Goal: Obtain resource: Download file/media

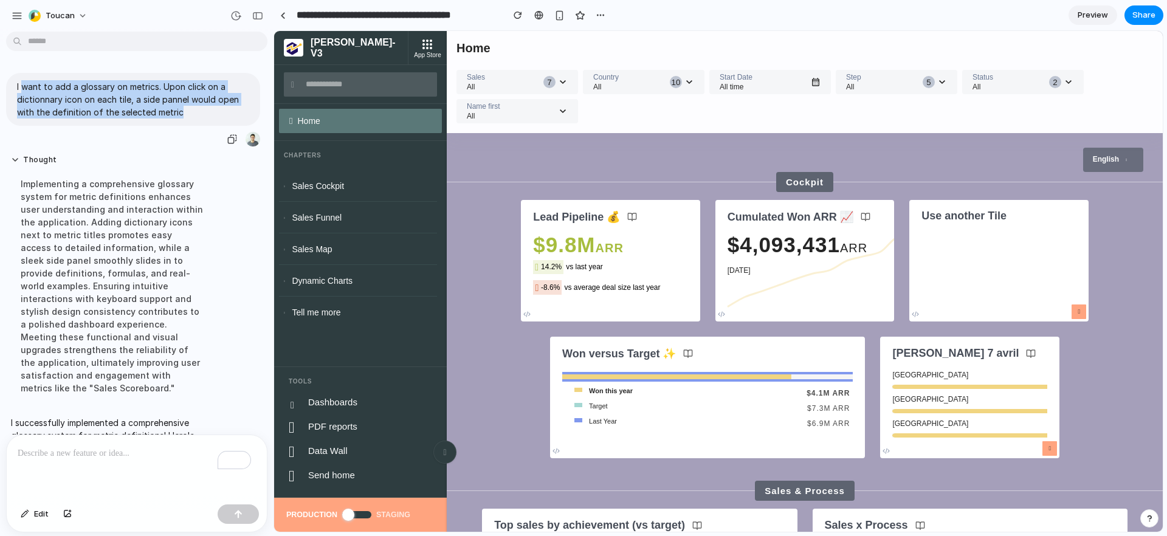
drag, startPoint x: 22, startPoint y: 85, endPoint x: 166, endPoint y: 134, distance: 152.0
click at [185, 116] on p "I want to add a glossary on metrics. Upon click on a dictionnary icon on each t…" at bounding box center [133, 99] width 232 height 38
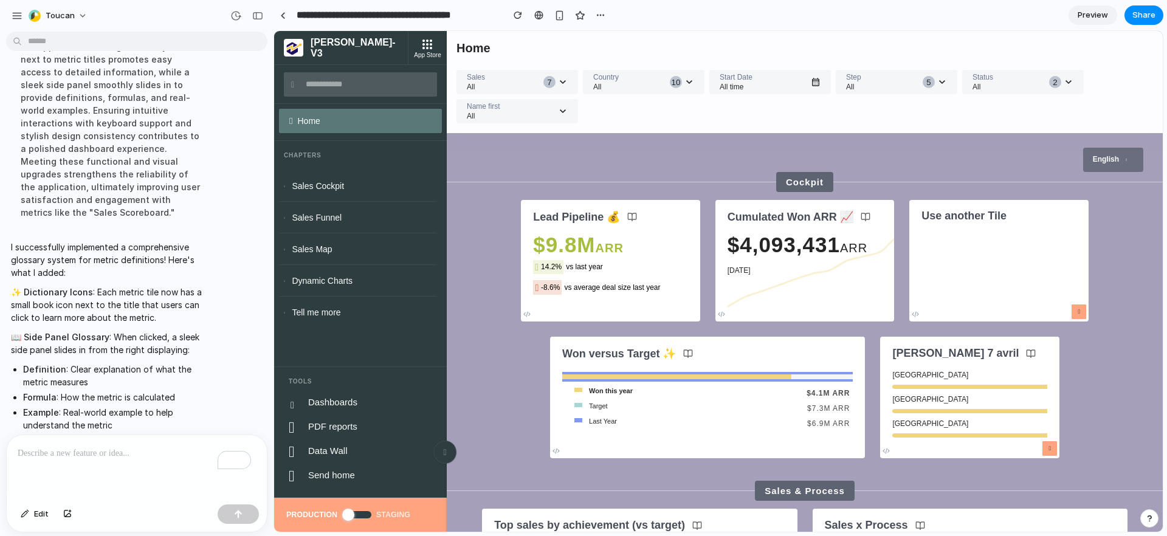
scroll to position [300, 0]
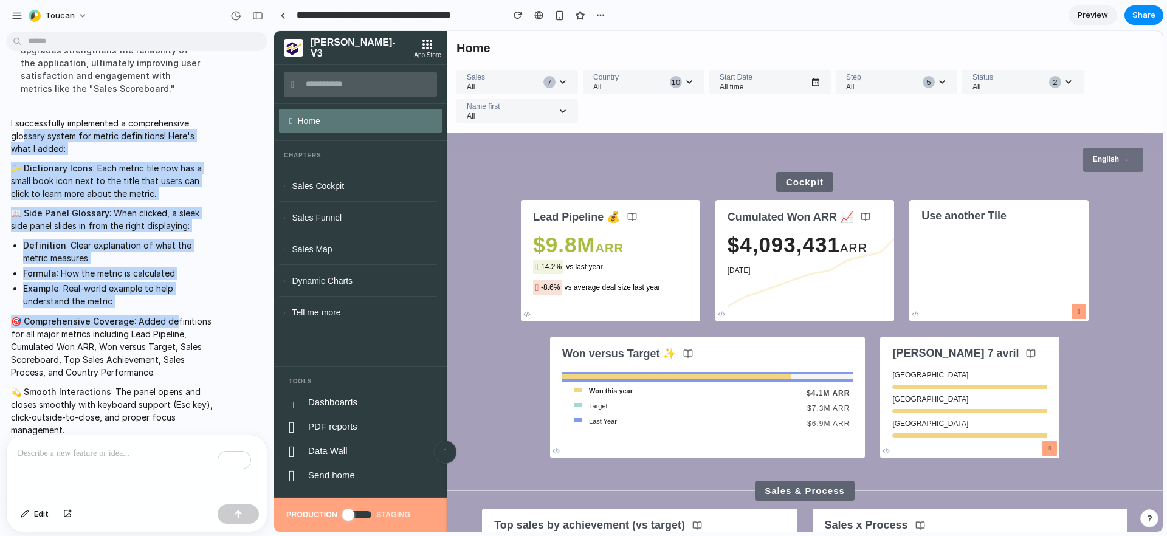
drag, startPoint x: 22, startPoint y: 133, endPoint x: 57, endPoint y: 231, distance: 103.8
click at [173, 321] on span "I successfully implemented a comprehensive glossary system for metric definitio…" at bounding box center [112, 305] width 203 height 377
click at [23, 201] on span "I successfully implemented a comprehensive glossary system for metric definitio…" at bounding box center [112, 305] width 203 height 377
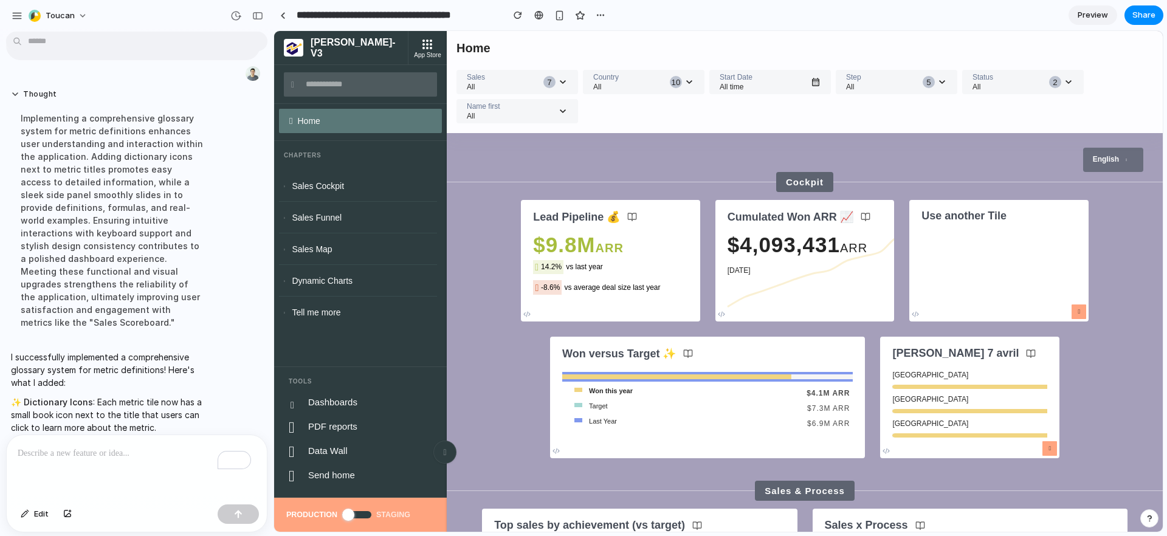
scroll to position [0, 0]
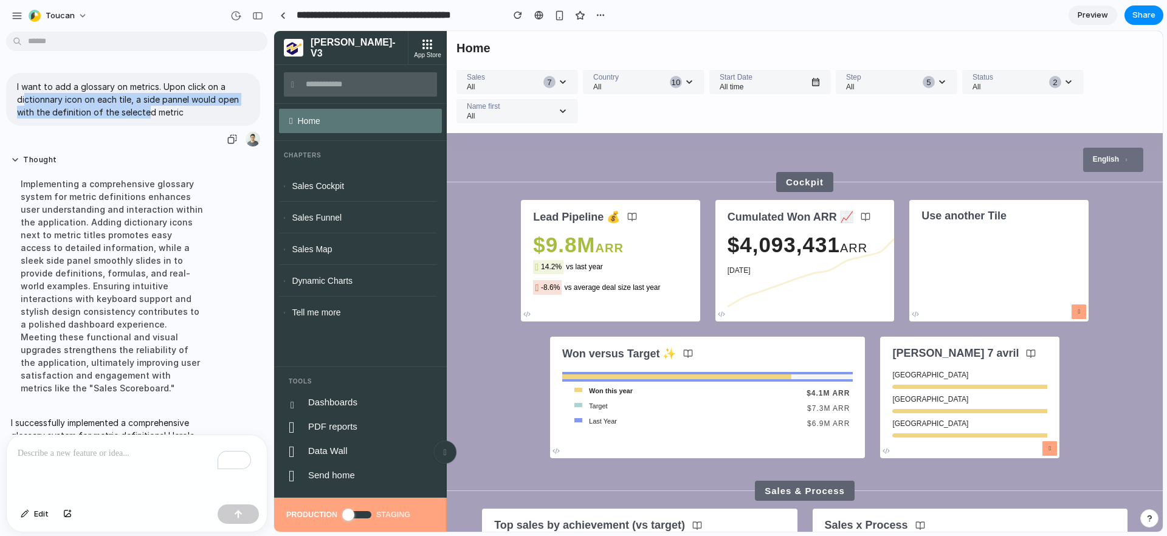
drag, startPoint x: 26, startPoint y: 102, endPoint x: 148, endPoint y: 112, distance: 123.2
click at [148, 112] on p "I want to add a glossary on metrics. Upon click on a dictionnary icon on each t…" at bounding box center [133, 99] width 232 height 38
click at [164, 102] on p "I want to add a glossary on metrics. Upon click on a dictionnary icon on each t…" at bounding box center [133, 99] width 232 height 38
click at [70, 111] on p "I want to add a glossary on metrics. Upon click on a dictionnary icon on each t…" at bounding box center [133, 99] width 232 height 38
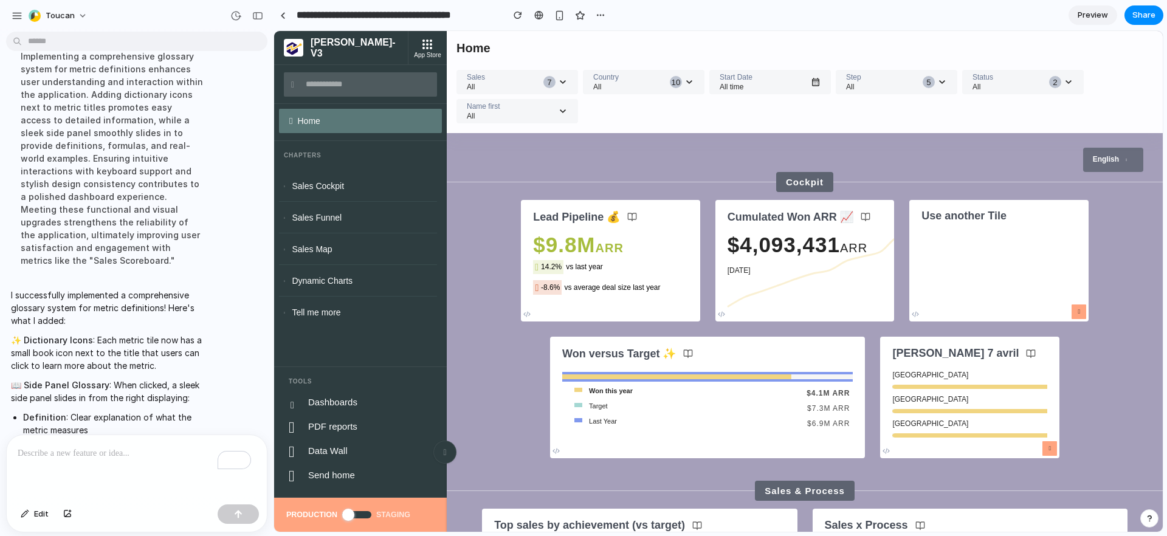
scroll to position [376, 0]
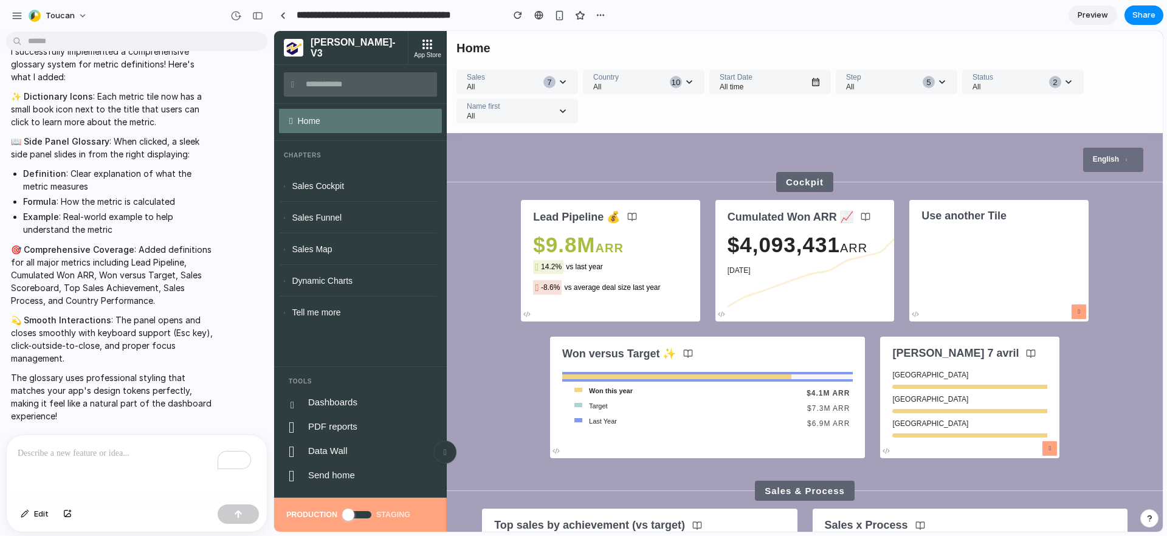
drag, startPoint x: 22, startPoint y: 175, endPoint x: 74, endPoint y: 176, distance: 51.1
click at [74, 176] on li "Definition : Clear explanation of what the metric measures" at bounding box center [118, 180] width 191 height 26
click at [629, 219] on icon at bounding box center [632, 217] width 10 height 10
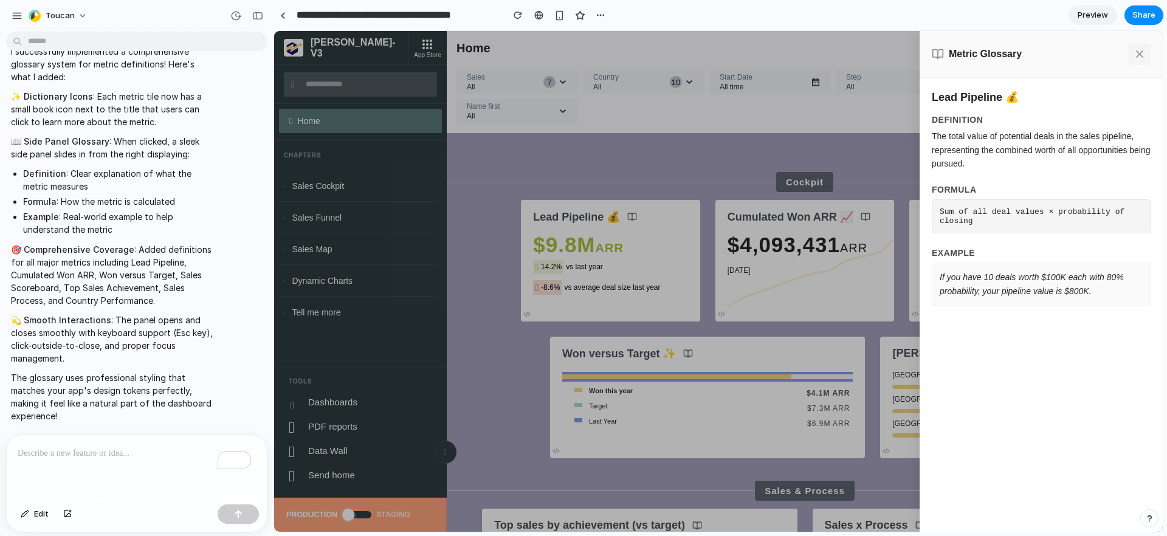
click at [1141, 54] on icon at bounding box center [1139, 54] width 12 height 12
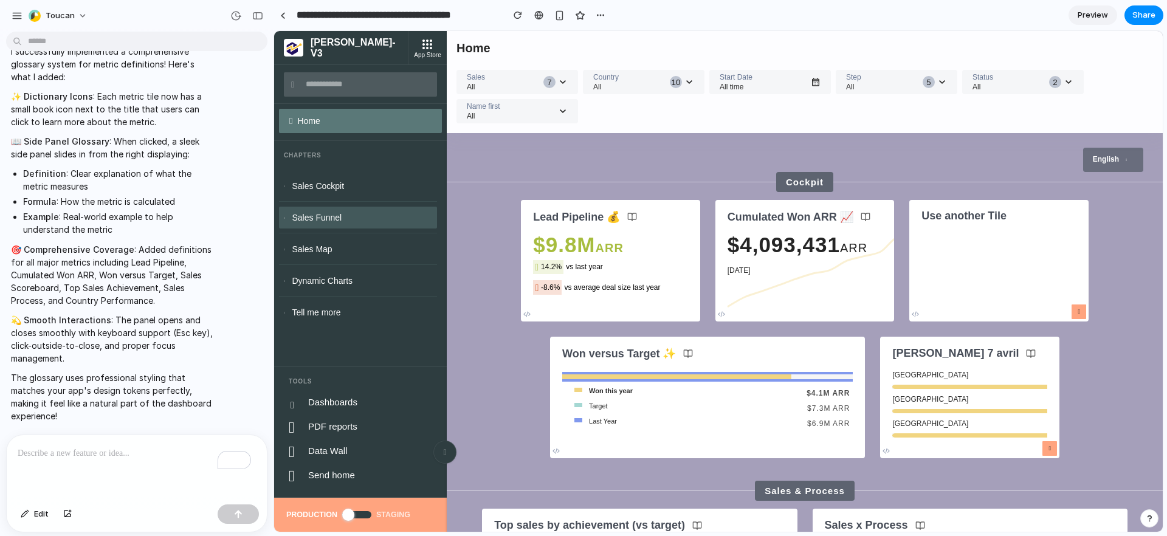
click at [337, 209] on div "Sales Funnel" at bounding box center [358, 218] width 158 height 22
click at [323, 211] on div "Sales Funnel" at bounding box center [358, 218] width 158 height 22
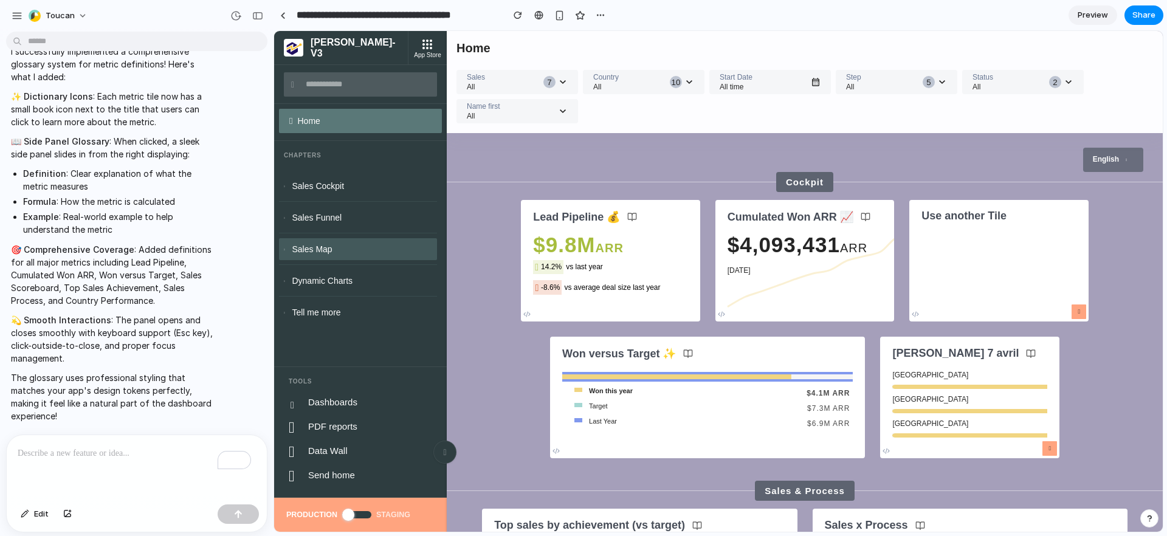
click at [326, 243] on div "Sales Map" at bounding box center [358, 249] width 158 height 22
click at [328, 270] on div "Dynamic Charts" at bounding box center [358, 281] width 158 height 22
drag, startPoint x: 330, startPoint y: 295, endPoint x: 337, endPoint y: 294, distance: 6.7
click at [330, 295] on div "Sales Cockpit Sales Funnel Sales Map Dynamic Charts Tell me more" at bounding box center [358, 244] width 158 height 158
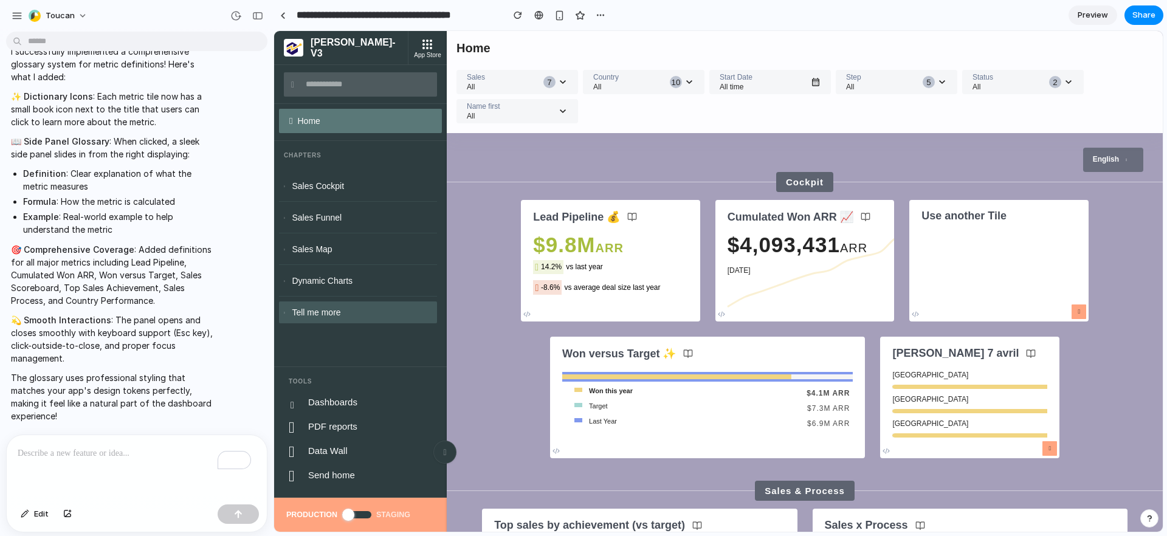
click at [341, 318] on div "Tell me more" at bounding box center [358, 312] width 158 height 22
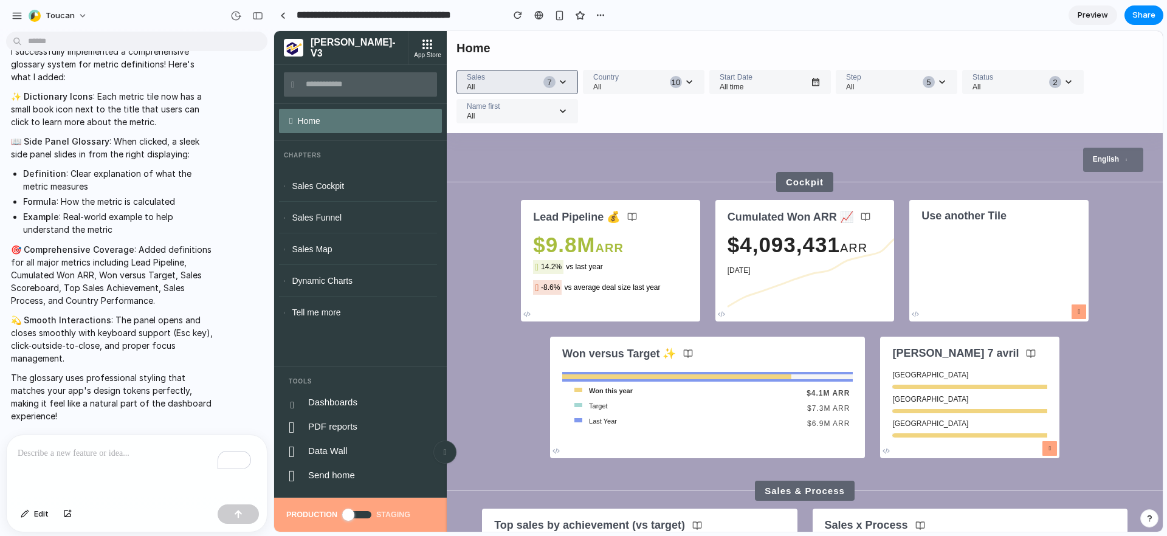
click at [510, 79] on span "Sales" at bounding box center [504, 77] width 74 height 9
drag, startPoint x: 660, startPoint y: 89, endPoint x: 698, endPoint y: 88, distance: 38.3
click at [666, 89] on span "All" at bounding box center [630, 87] width 74 height 9
click at [738, 85] on span "All time" at bounding box center [763, 87] width 89 height 9
click at [353, 518] on div at bounding box center [356, 514] width 29 height 7
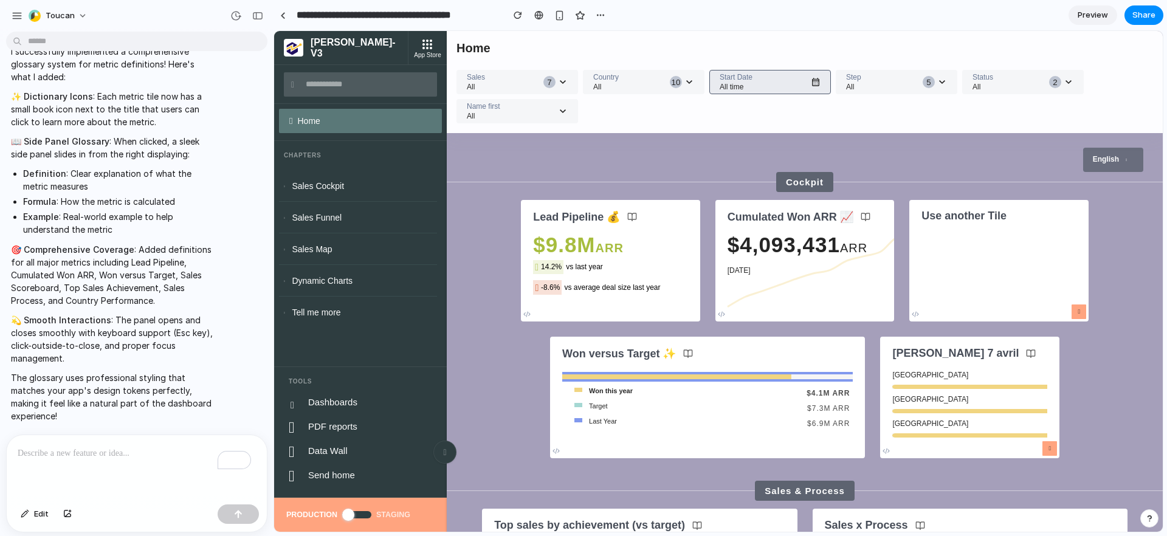
click at [792, 87] on span "All time" at bounding box center [763, 87] width 89 height 9
drag, startPoint x: 873, startPoint y: 94, endPoint x: 735, endPoint y: 129, distance: 142.4
click at [873, 94] on div "Sales All 7 Country All 10 Start Date All time Step All 5 Status All 2 Name fir…" at bounding box center [804, 96] width 696 height 53
drag, startPoint x: 812, startPoint y: 179, endPoint x: 825, endPoint y: 237, distance: 59.6
click at [812, 179] on p "Cockpit" at bounding box center [804, 182] width 57 height 20
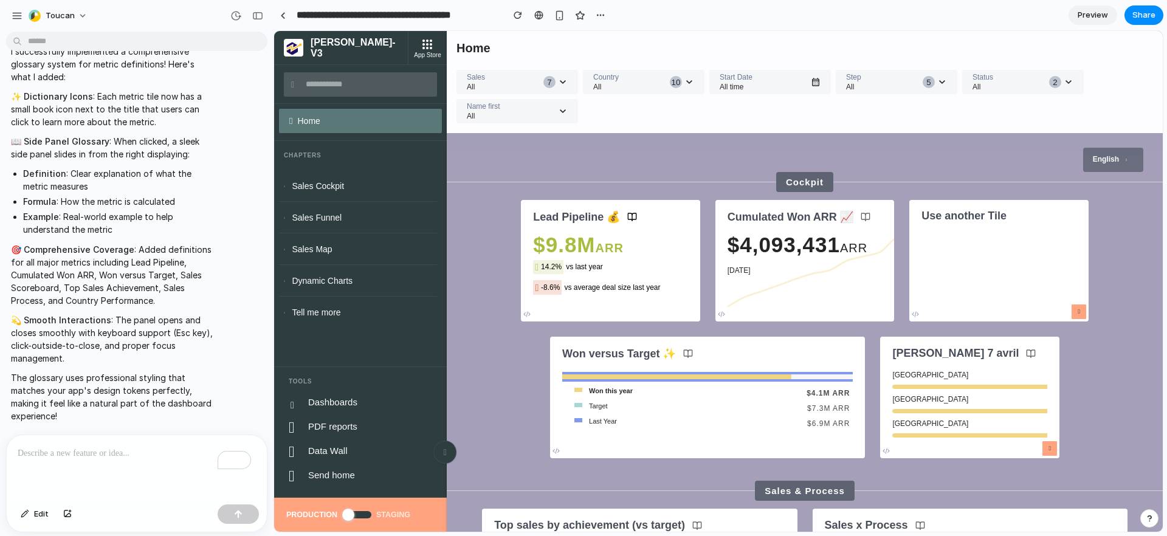
click at [631, 217] on icon at bounding box center [632, 217] width 10 height 10
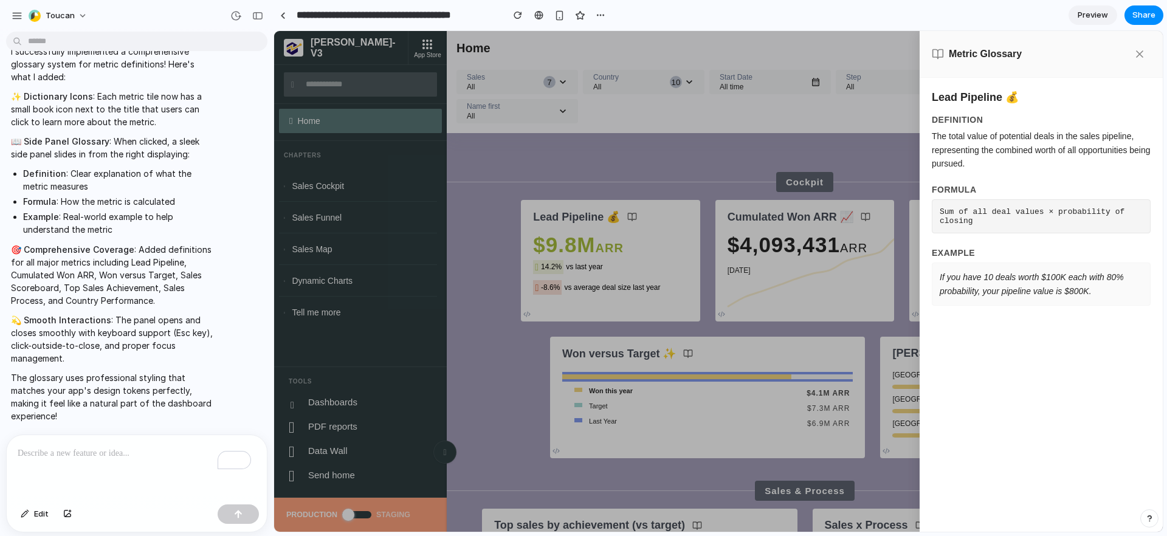
drag, startPoint x: 631, startPoint y: 218, endPoint x: 849, endPoint y: 168, distance: 223.9
click at [633, 218] on div at bounding box center [718, 281] width 888 height 501
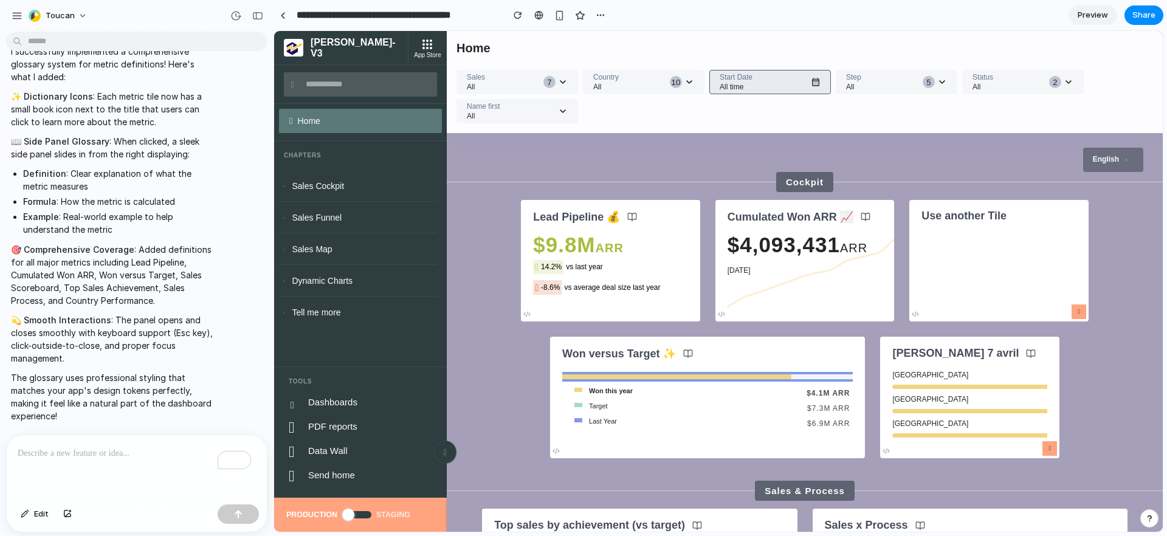
click at [786, 81] on span "Start Date" at bounding box center [763, 77] width 89 height 9
drag, startPoint x: 815, startPoint y: 79, endPoint x: 831, endPoint y: 87, distance: 17.9
click at [815, 80] on icon at bounding box center [816, 82] width 10 height 10
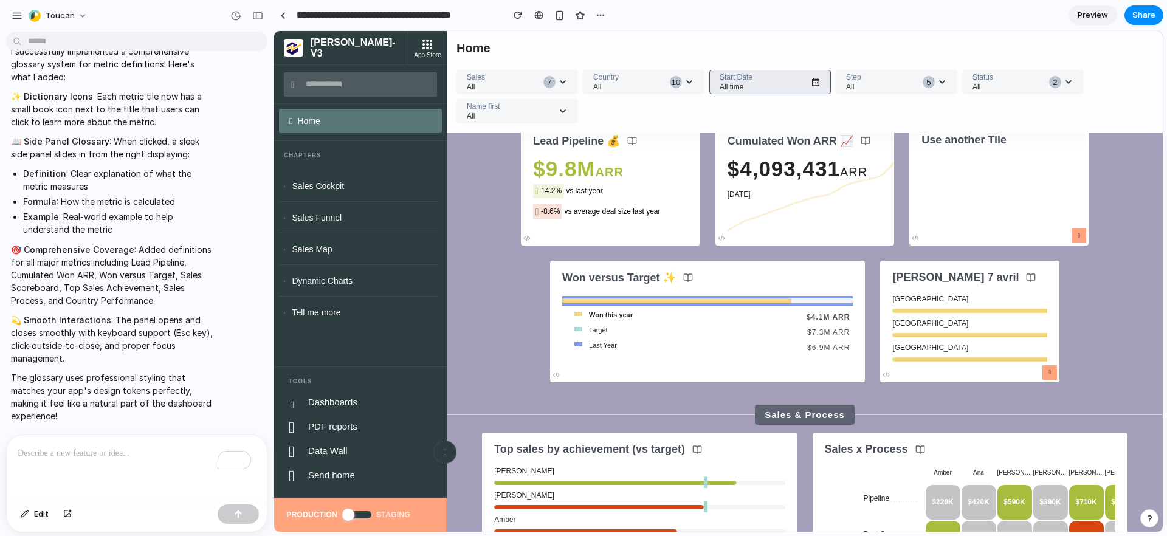
scroll to position [0, 0]
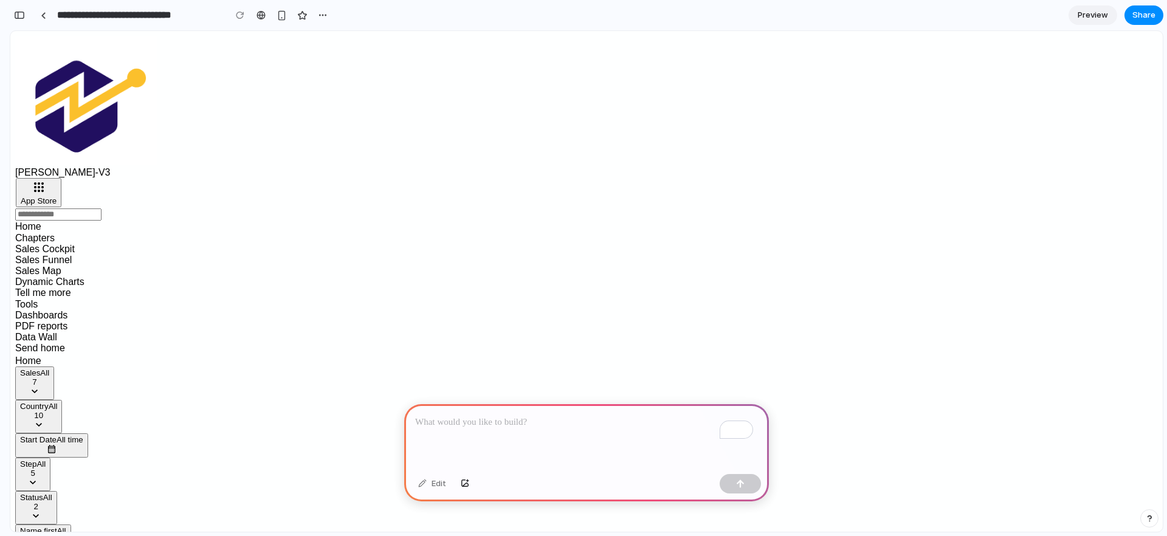
click at [486, 423] on p "To enrich screen reader interactions, please activate Accessibility in Grammarl…" at bounding box center [586, 422] width 343 height 15
click at [515, 415] on p "To enrich screen reader interactions, please activate Accessibility in Grammarl…" at bounding box center [586, 422] width 343 height 15
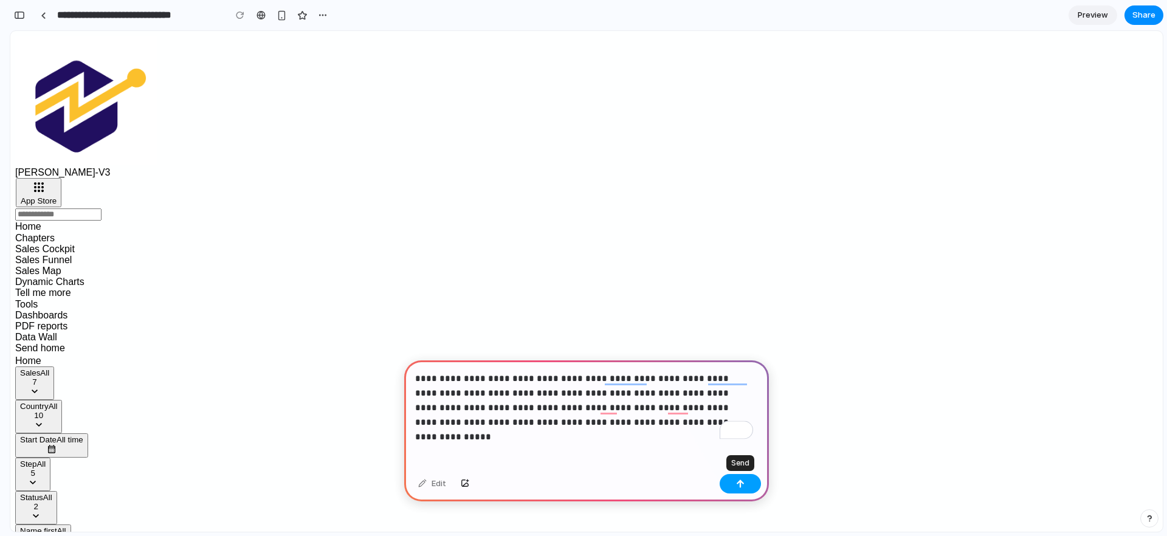
click at [747, 487] on button "button" at bounding box center [739, 483] width 41 height 19
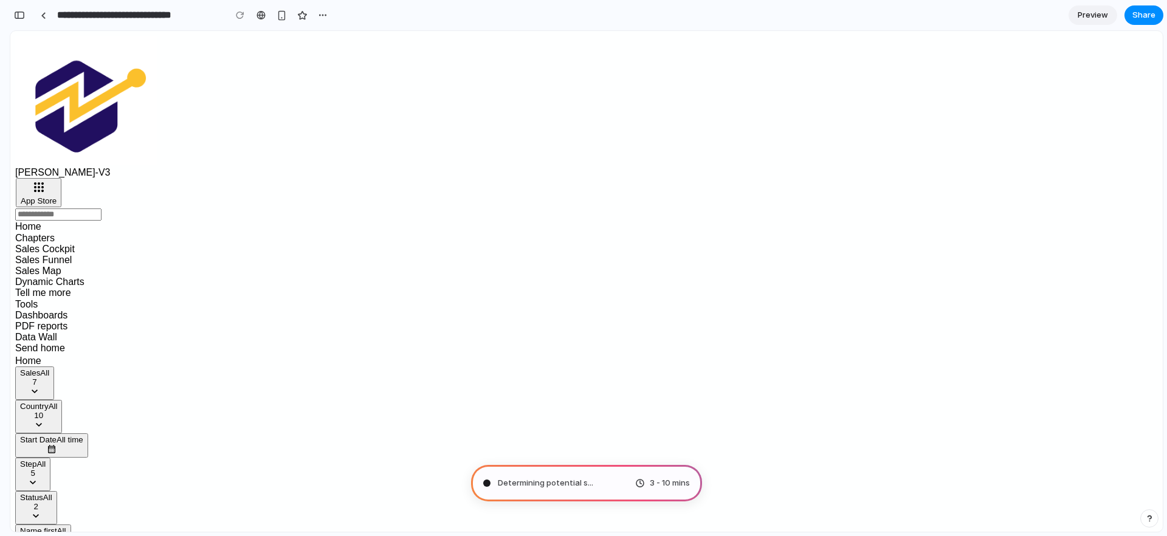
type input "**********"
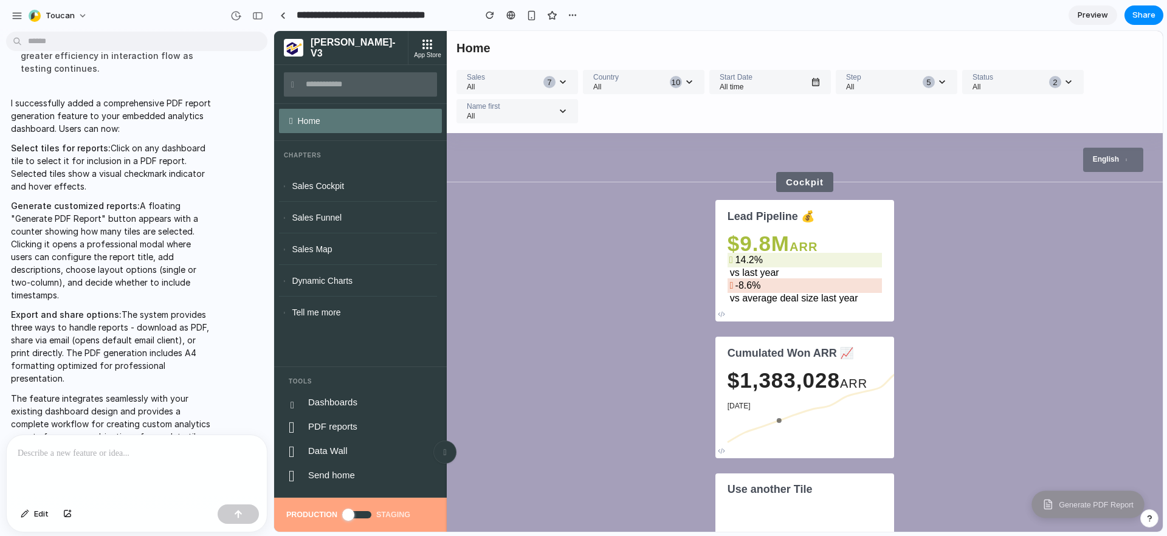
click at [1096, 523] on div "English Cockpit Lead Pipeline 💰 $9.8M ARR 14.2% vs last year -8.6% vs average d…" at bounding box center [805, 332] width 716 height 399
click at [1084, 509] on button "Generate PDF Report" at bounding box center [1087, 504] width 113 height 27
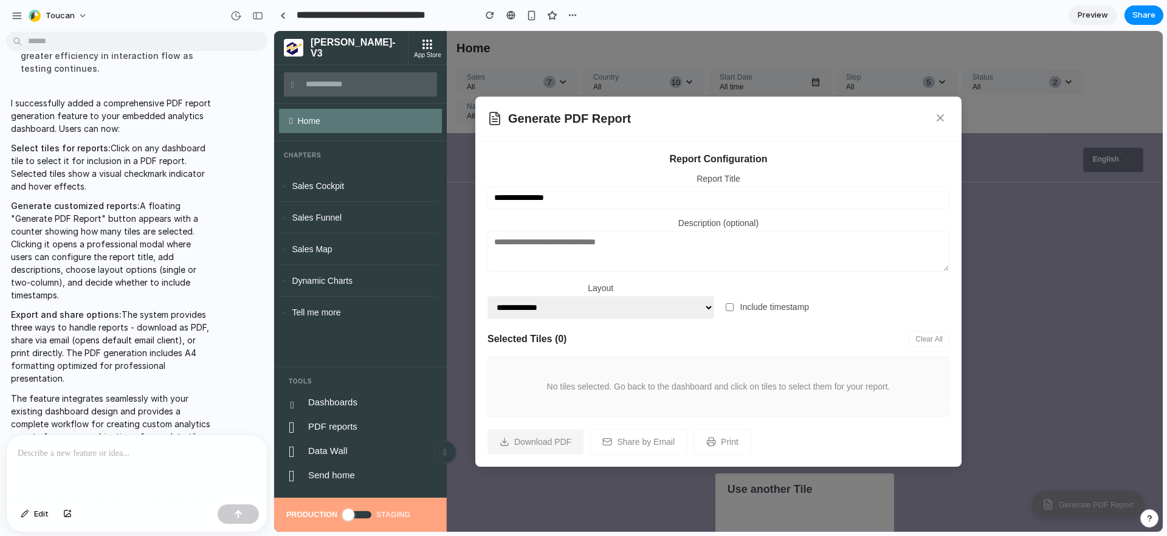
click at [540, 201] on input "**********" at bounding box center [718, 198] width 462 height 22
click at [549, 238] on textarea at bounding box center [718, 251] width 462 height 41
click at [572, 307] on select "**********" at bounding box center [600, 307] width 227 height 23
select select "**********"
drag, startPoint x: 517, startPoint y: 342, endPoint x: 524, endPoint y: 342, distance: 6.7
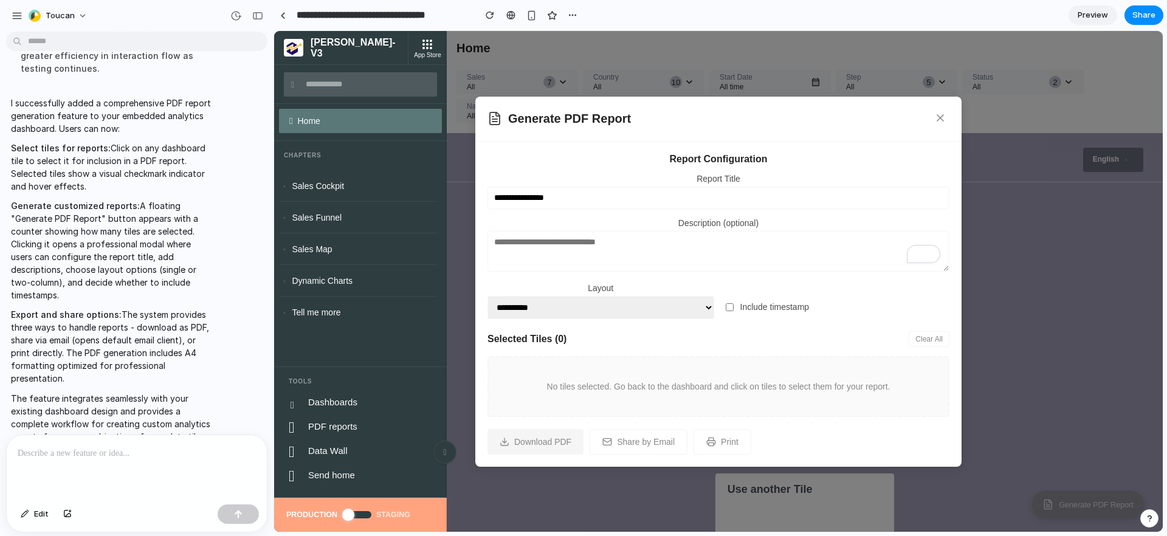
click at [517, 342] on h3 "Selected Tiles ( 0 )" at bounding box center [526, 339] width 79 height 11
click at [608, 372] on div "No tiles selected. Go back to the dashboard and click on tiles to select them f…" at bounding box center [718, 386] width 462 height 61
click at [638, 373] on div "No tiles selected. Go back to the dashboard and click on tiles to select them f…" at bounding box center [718, 386] width 462 height 61
drag, startPoint x: 649, startPoint y: 390, endPoint x: 667, endPoint y: 385, distance: 18.3
click at [664, 386] on p "No tiles selected. Go back to the dashboard and click on tiles to select them f…" at bounding box center [718, 387] width 411 height 10
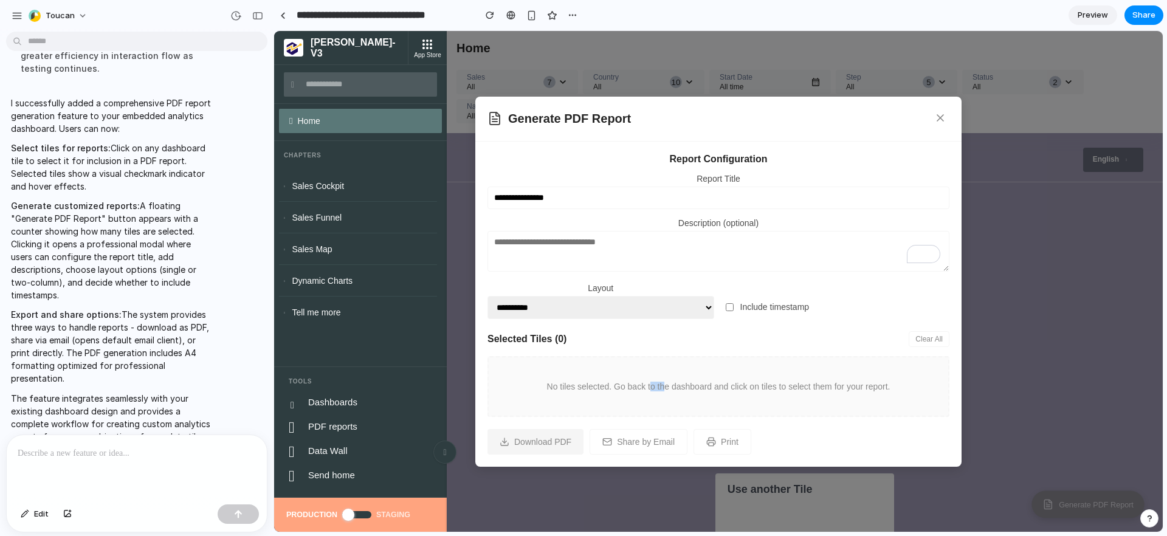
click at [944, 114] on icon at bounding box center [940, 118] width 12 height 12
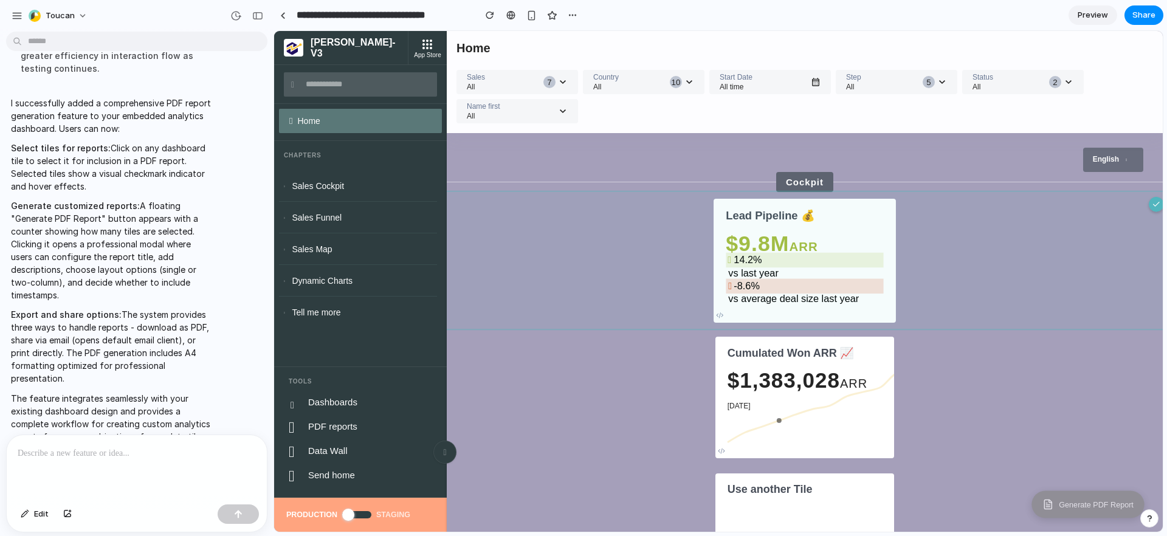
click at [727, 290] on span at bounding box center [729, 286] width 4 height 10
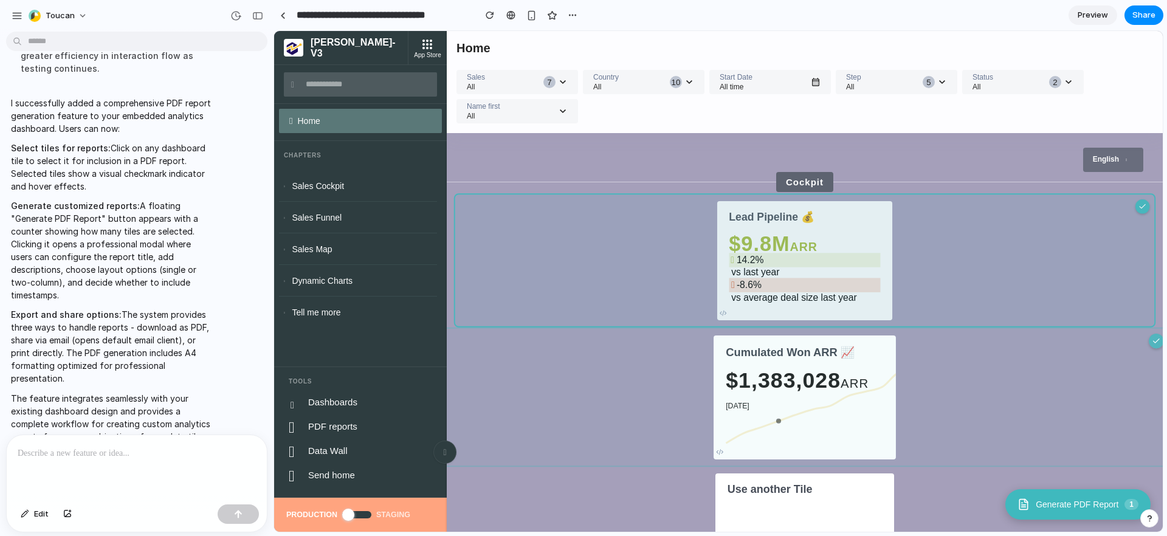
click at [760, 396] on icon at bounding box center [805, 408] width 158 height 78
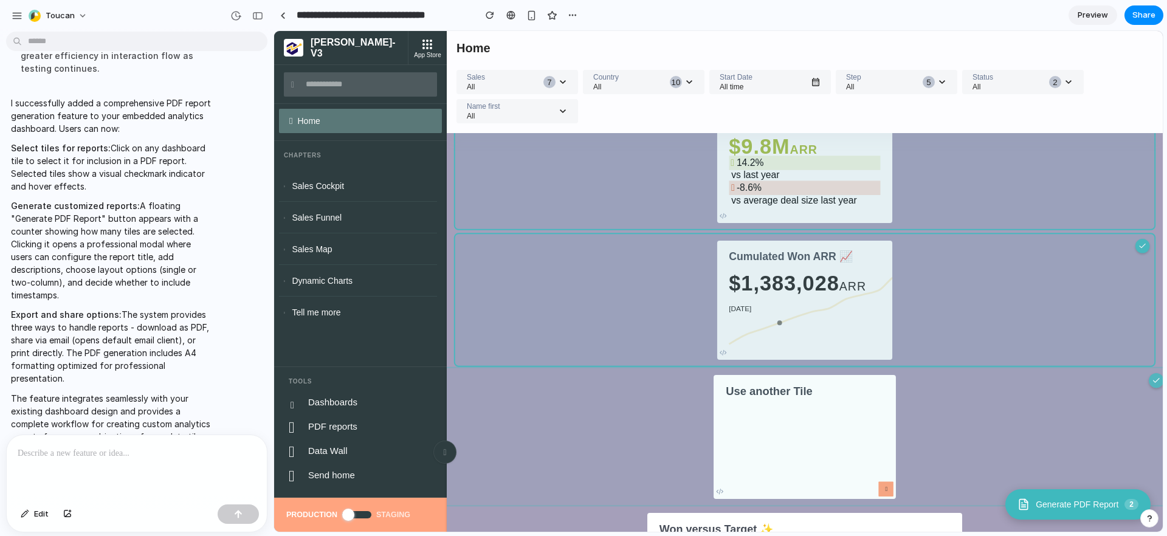
click at [801, 414] on icon at bounding box center [805, 447] width 158 height 79
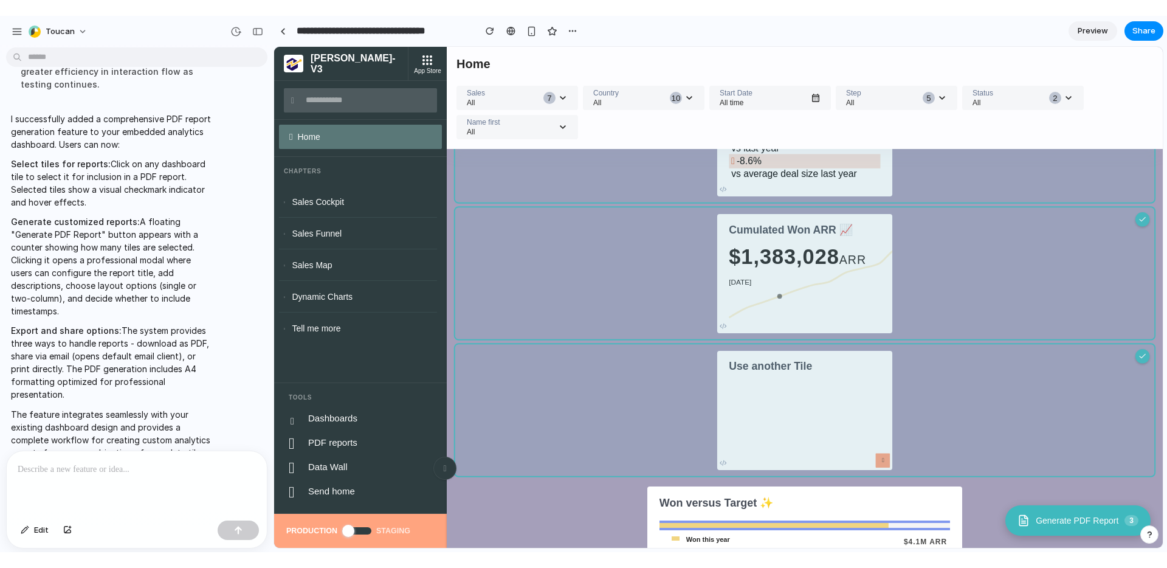
scroll to position [202, 0]
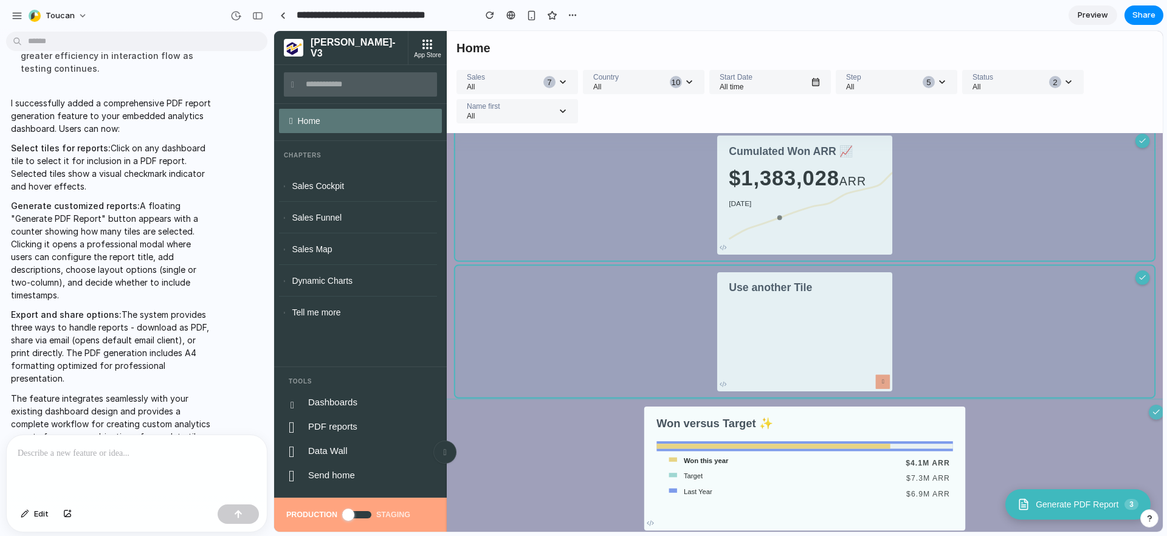
drag, startPoint x: 823, startPoint y: 464, endPoint x: 860, endPoint y: 456, distance: 37.8
click at [823, 463] on div "$4.1M ARR" at bounding box center [872, 461] width 155 height 12
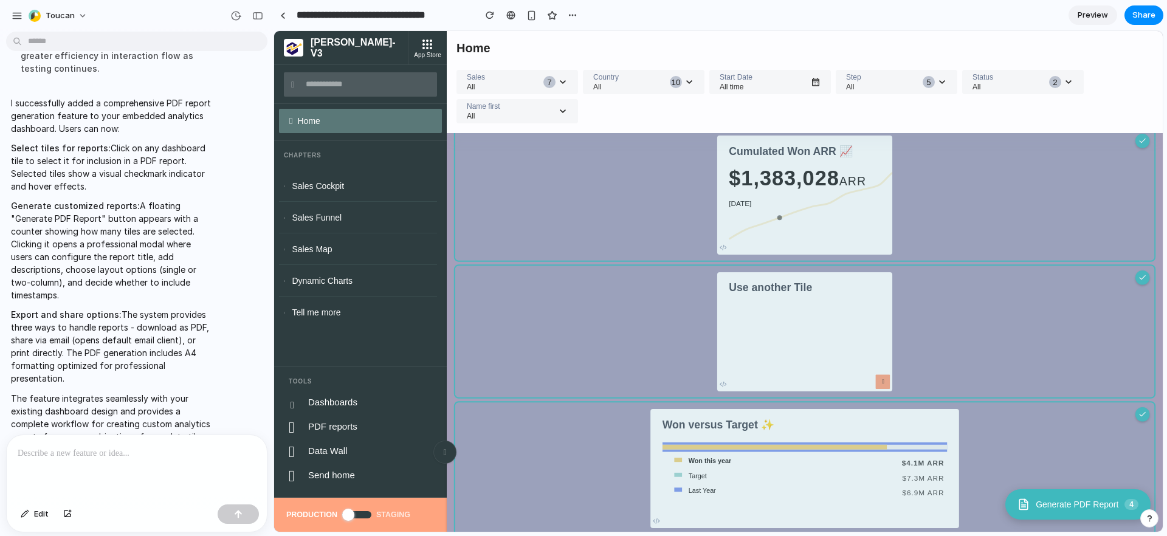
click at [1099, 502] on button "Generate PDF Report 4" at bounding box center [1077, 504] width 145 height 30
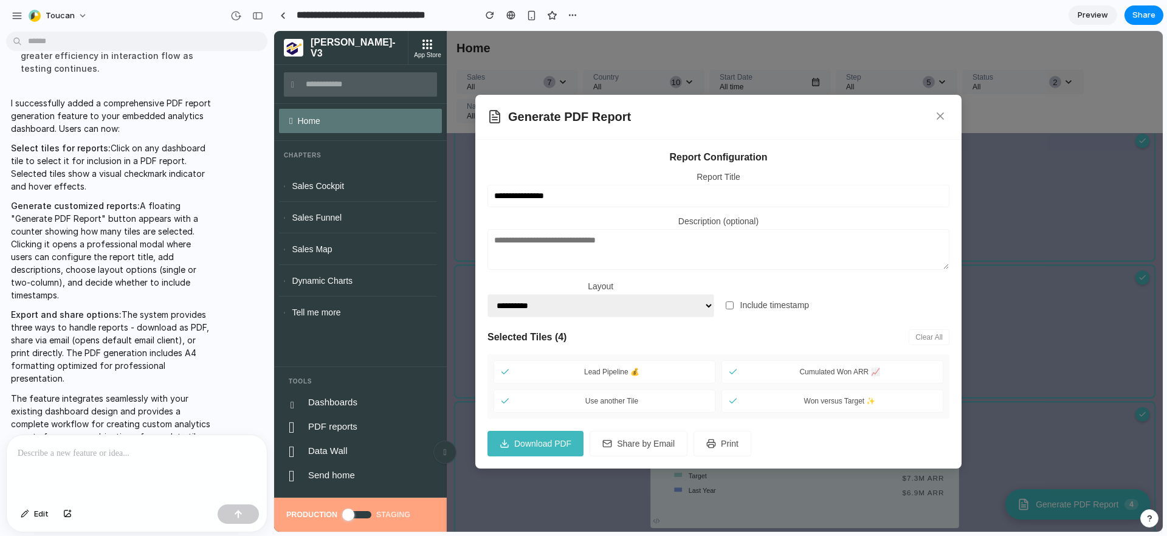
click at [589, 250] on textarea at bounding box center [718, 249] width 462 height 41
click at [584, 309] on select "**********" at bounding box center [600, 305] width 227 height 23
click at [598, 308] on select "**********" at bounding box center [600, 305] width 227 height 23
select select "**********"
click at [556, 454] on button "Download PDF" at bounding box center [535, 444] width 96 height 26
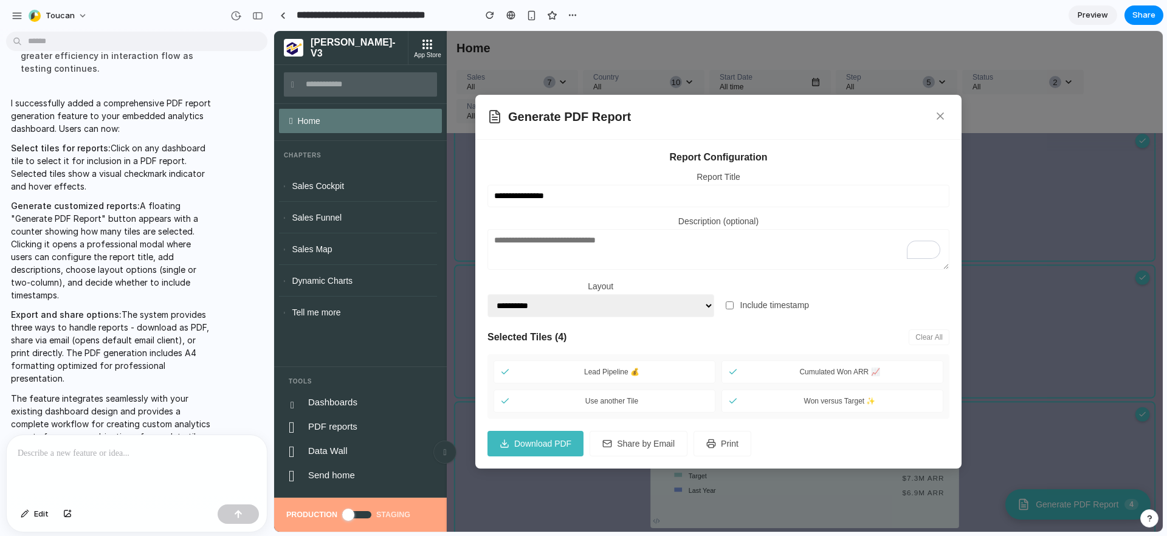
click at [630, 452] on button "Share by Email" at bounding box center [638, 444] width 98 height 26
click at [947, 112] on button at bounding box center [940, 117] width 18 height 20
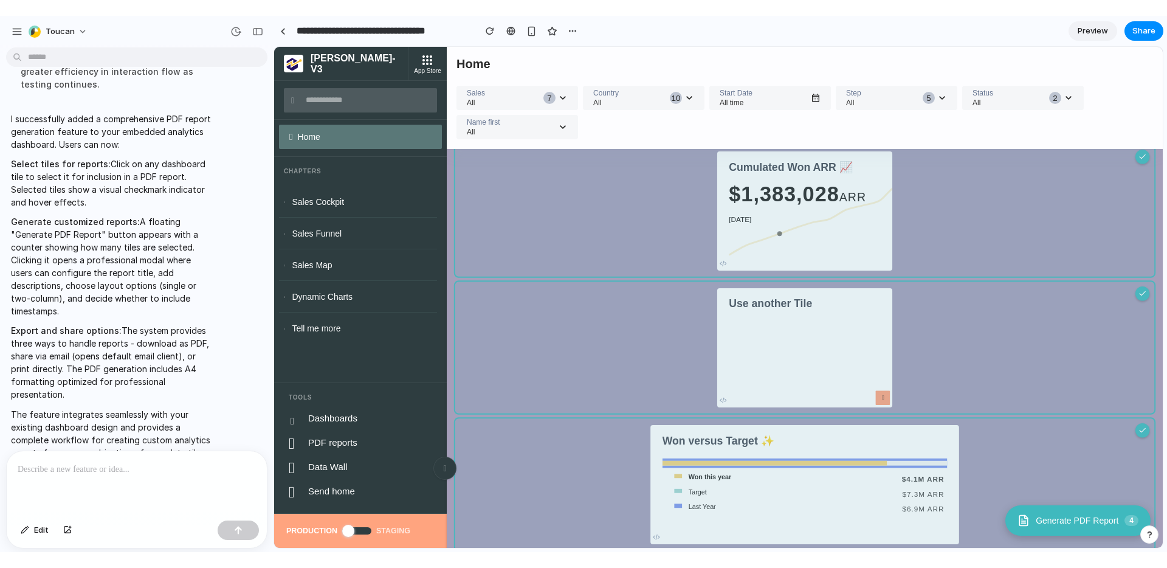
scroll to position [326, 0]
